Goal: Use online tool/utility: Utilize a website feature to perform a specific function

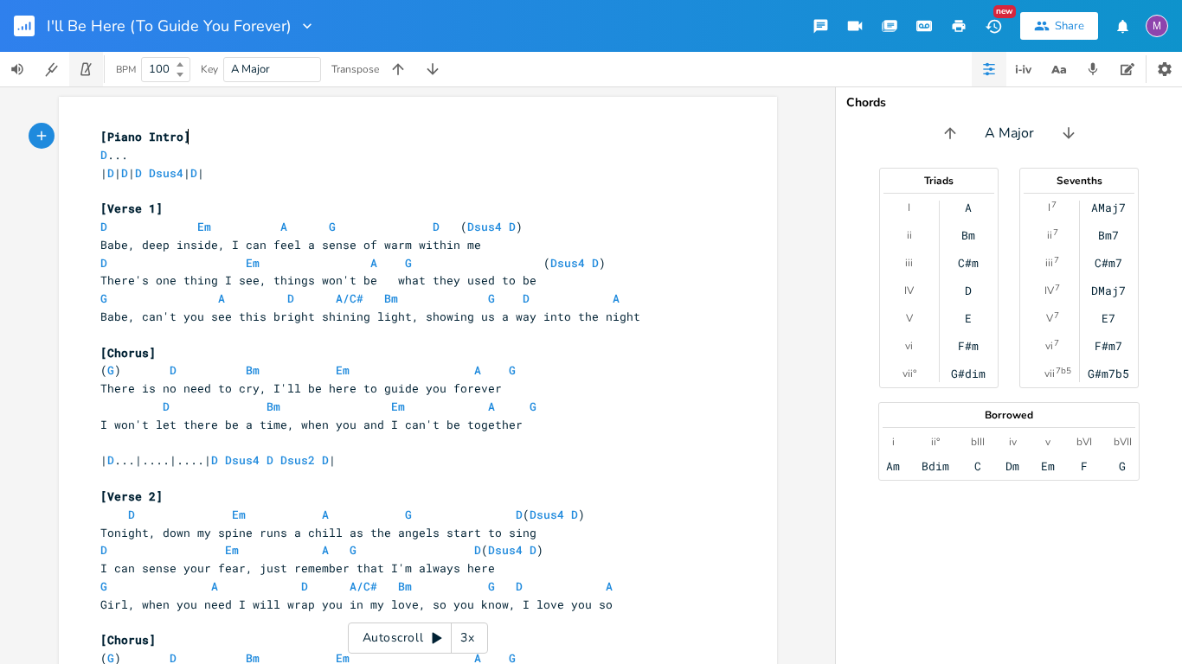
click at [80, 73] on icon "button" at bounding box center [86, 69] width 16 height 16
click at [173, 71] on b at bounding box center [178, 74] width 16 height 10
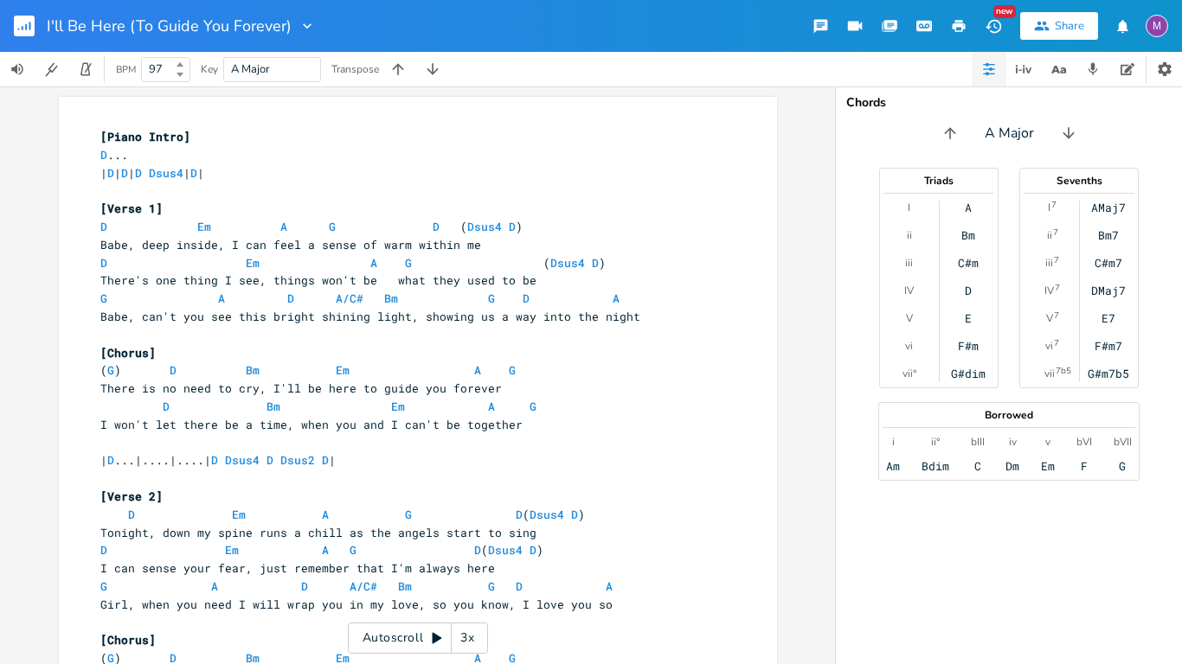
click at [173, 71] on b at bounding box center [178, 74] width 16 height 10
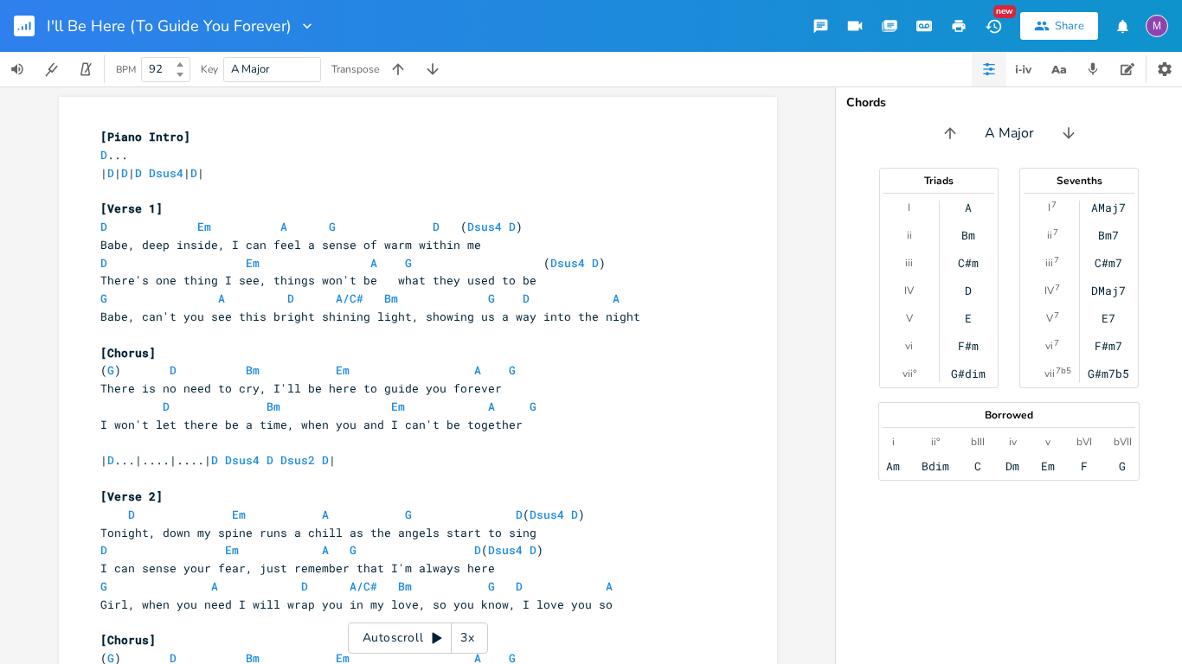
click at [173, 71] on b at bounding box center [178, 74] width 16 height 10
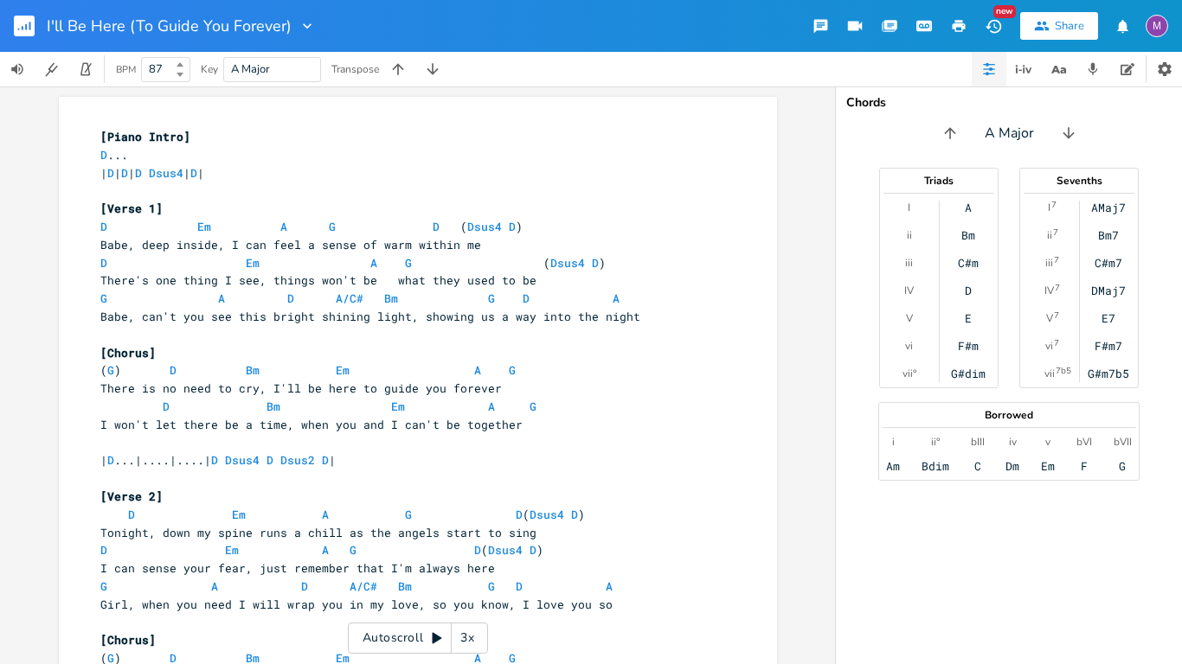
click at [173, 71] on b at bounding box center [178, 74] width 16 height 10
click at [74, 61] on button "Start Metronome" at bounding box center [86, 69] width 35 height 35
click at [74, 61] on button "button" at bounding box center [86, 69] width 35 height 35
click at [181, 73] on icon at bounding box center [179, 75] width 7 height 4
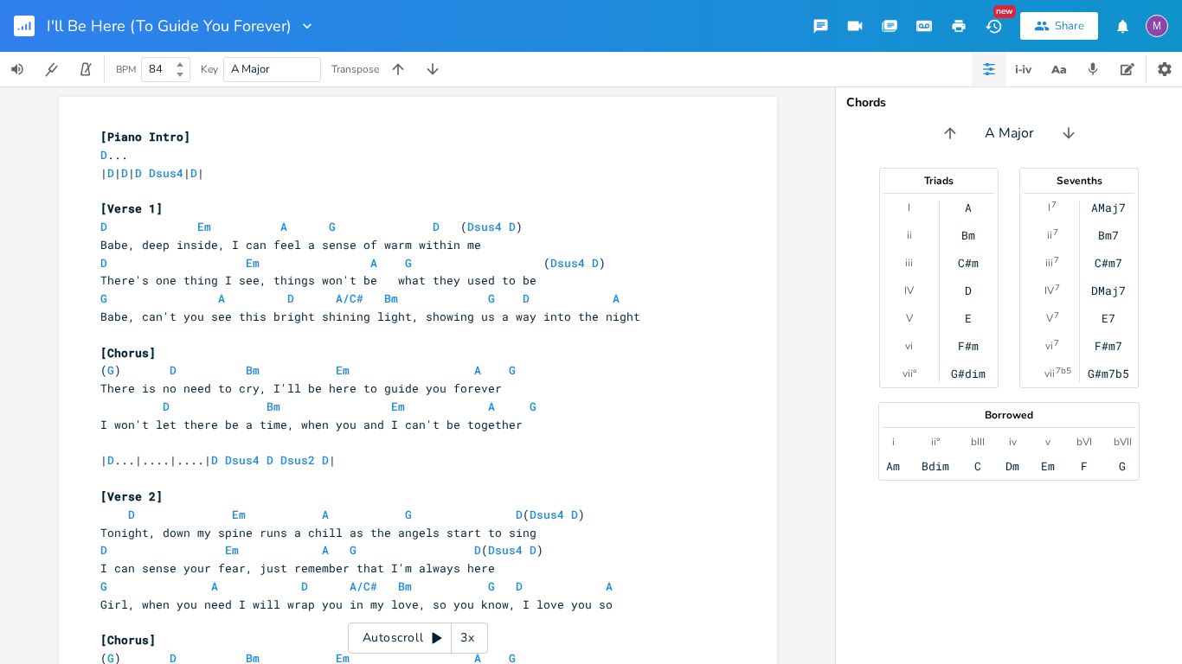
click at [181, 73] on icon at bounding box center [179, 75] width 7 height 4
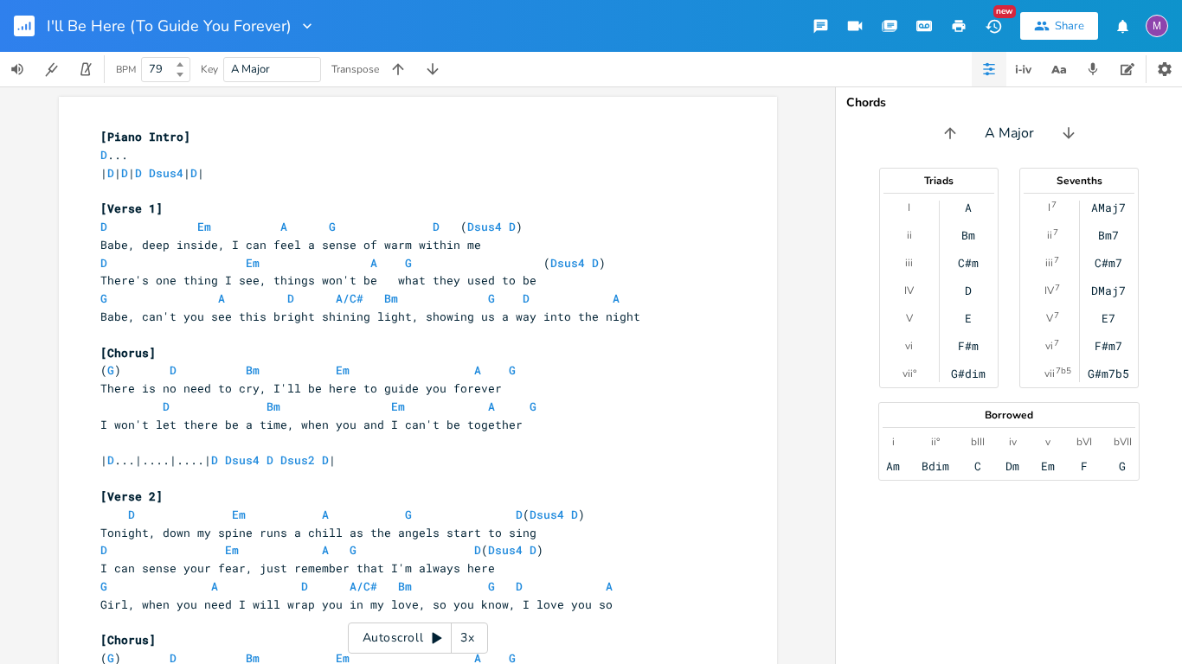
click at [181, 73] on icon at bounding box center [179, 75] width 7 height 4
click at [80, 61] on icon "button" at bounding box center [86, 69] width 16 height 16
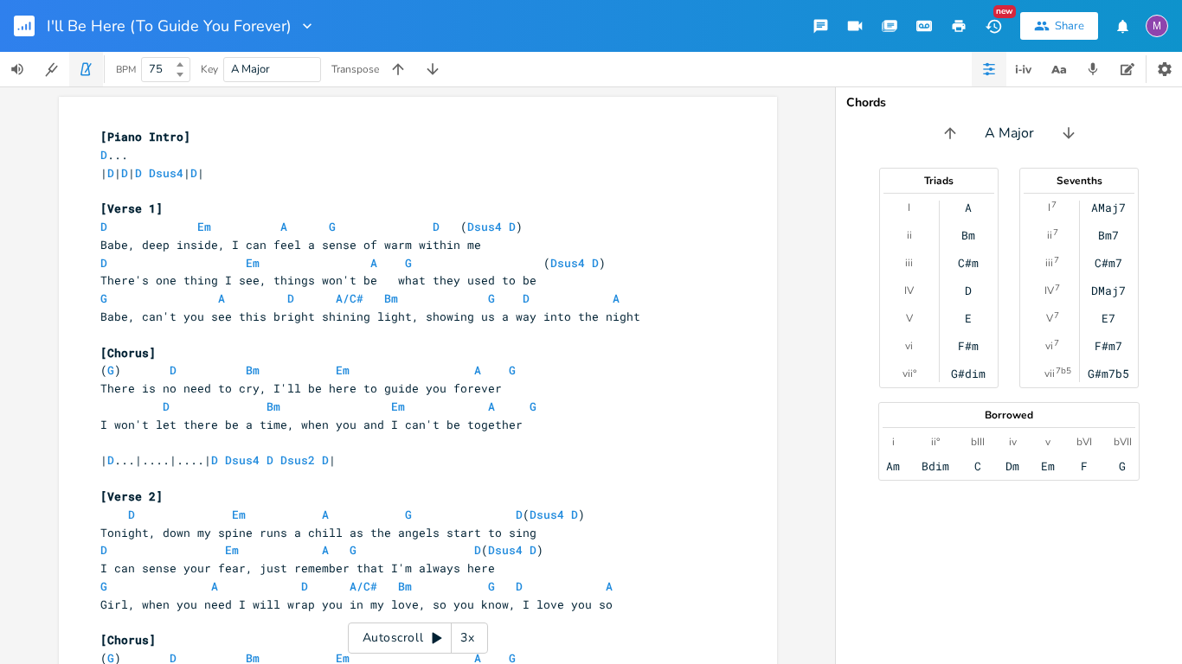
click at [80, 61] on icon "button" at bounding box center [86, 69] width 16 height 16
click at [181, 60] on b at bounding box center [178, 65] width 16 height 10
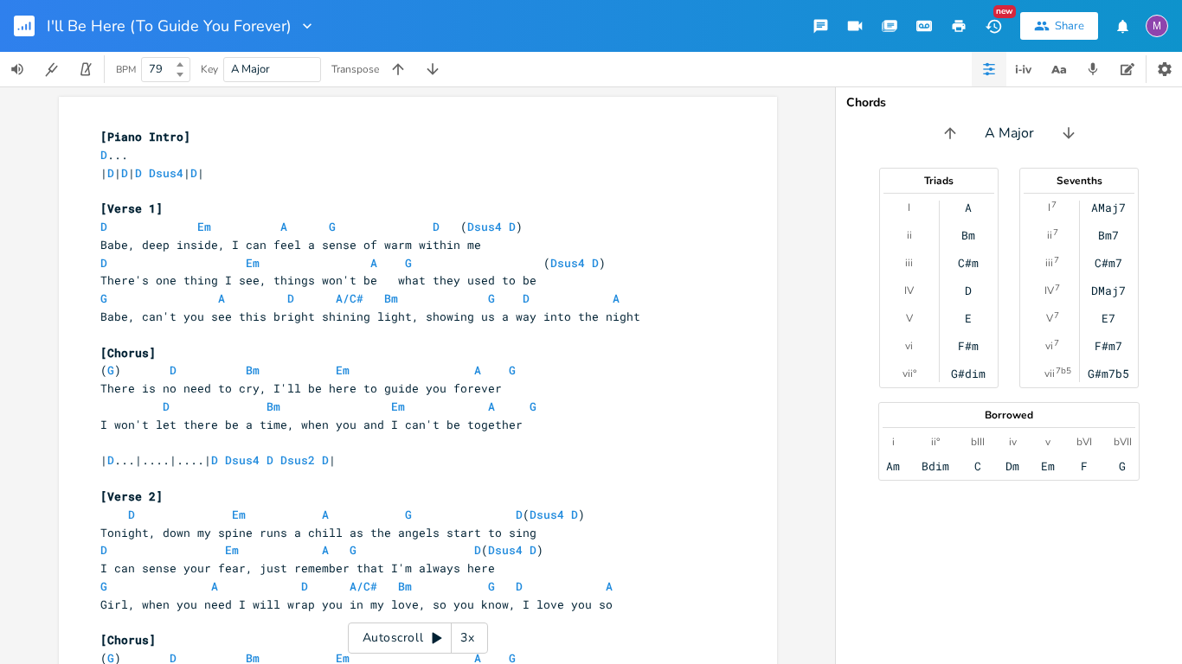
click at [181, 60] on b at bounding box center [178, 65] width 16 height 10
type input "80"
click at [82, 67] on icon "button" at bounding box center [85, 69] width 10 height 13
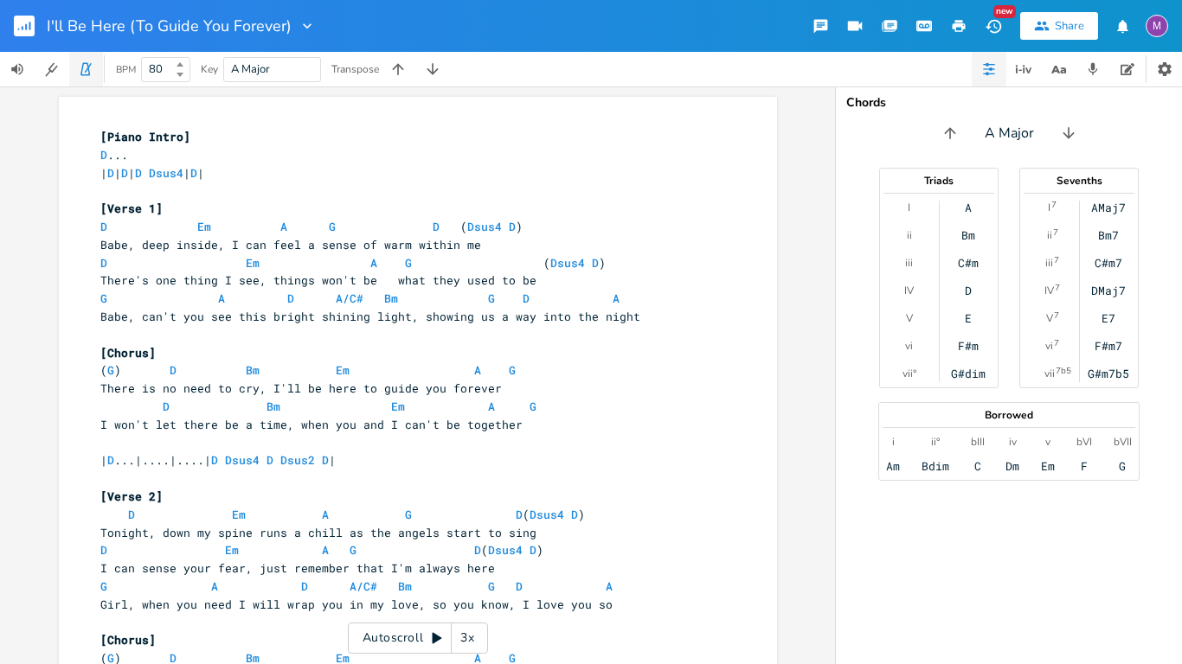
click at [82, 67] on icon "button" at bounding box center [85, 69] width 10 height 13
click at [20, 26] on rect "button" at bounding box center [24, 26] width 21 height 21
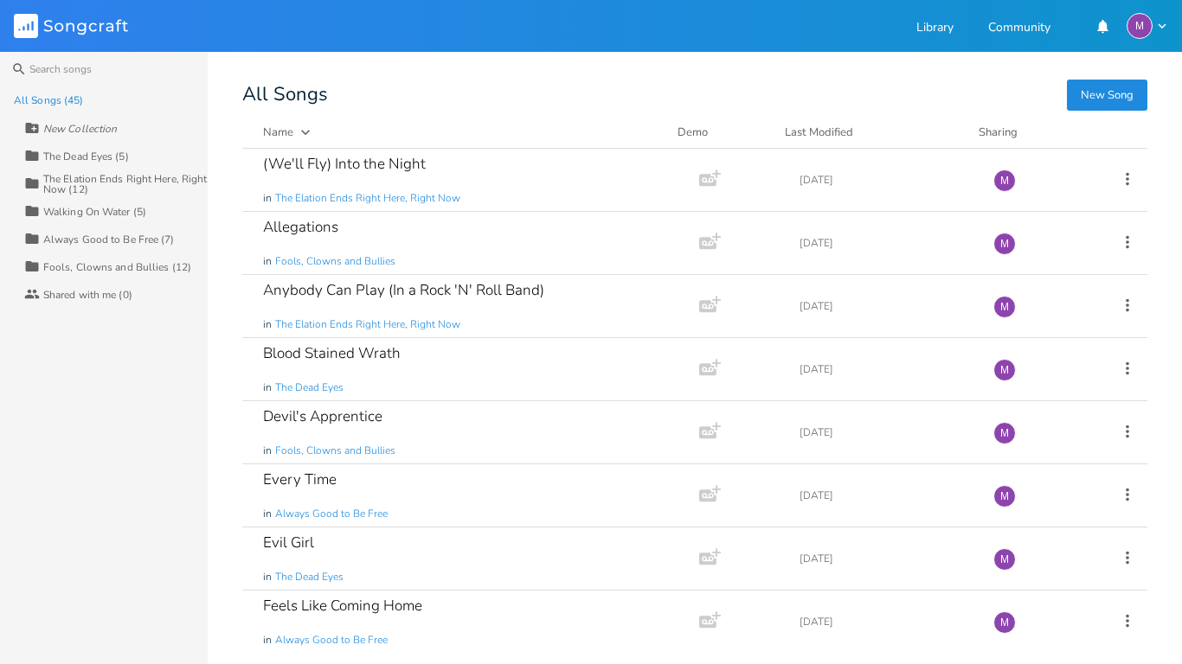
click at [99, 179] on div "The Elation Ends Right Here, Right Now (12)" at bounding box center [125, 184] width 164 height 21
